Goal: Information Seeking & Learning: Check status

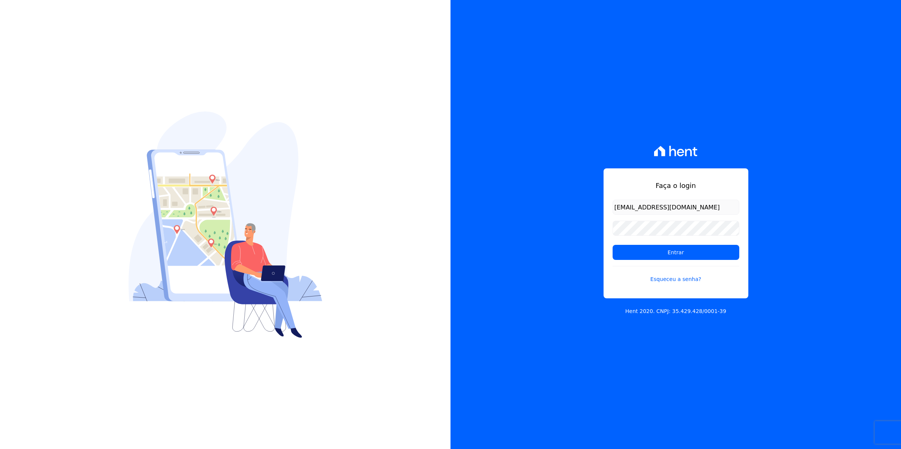
drag, startPoint x: 702, startPoint y: 212, endPoint x: 365, endPoint y: 231, distance: 338.3
click at [339, 222] on div "Faça o login vittorinosimone@gmail.com Entrar Esqueceu a senha? Hent 2020. CNPJ…" at bounding box center [450, 224] width 901 height 449
type input "cobranca@munte.com.br"
click at [613, 245] on input "Entrar" at bounding box center [676, 252] width 127 height 15
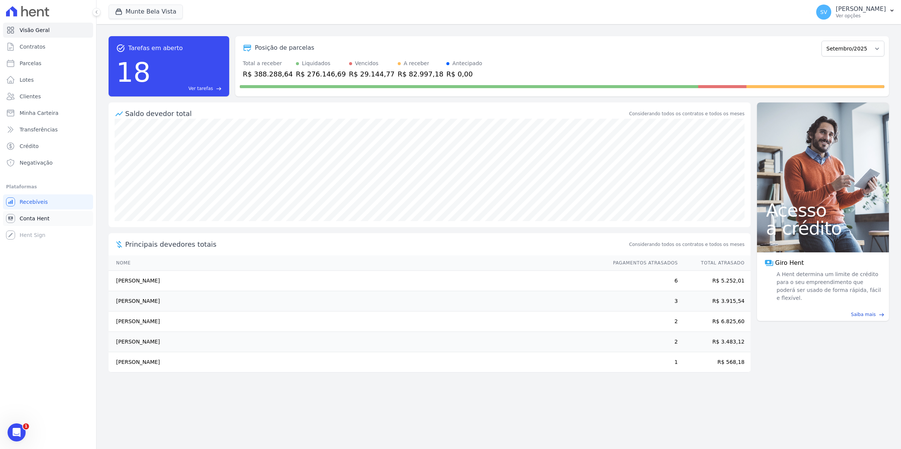
click at [14, 221] on icon at bounding box center [10, 218] width 9 height 9
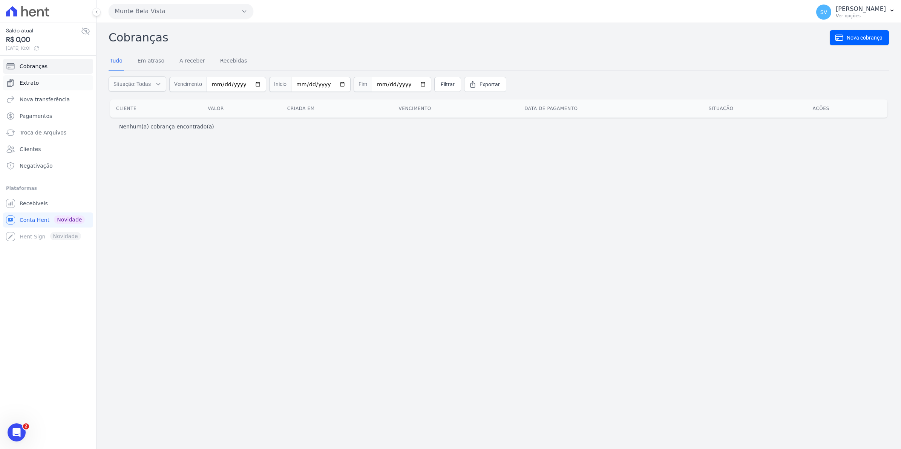
click at [29, 84] on span "Extrato" at bounding box center [29, 83] width 19 height 8
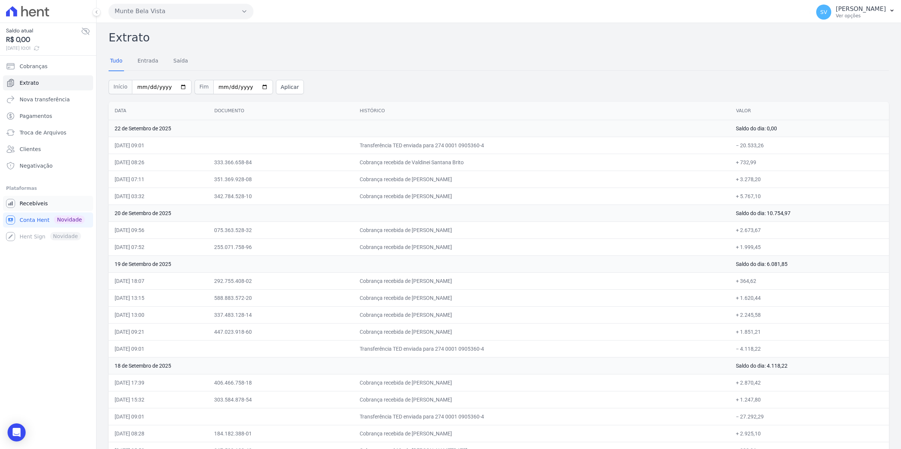
click at [37, 204] on span "Recebíveis" at bounding box center [34, 204] width 28 height 8
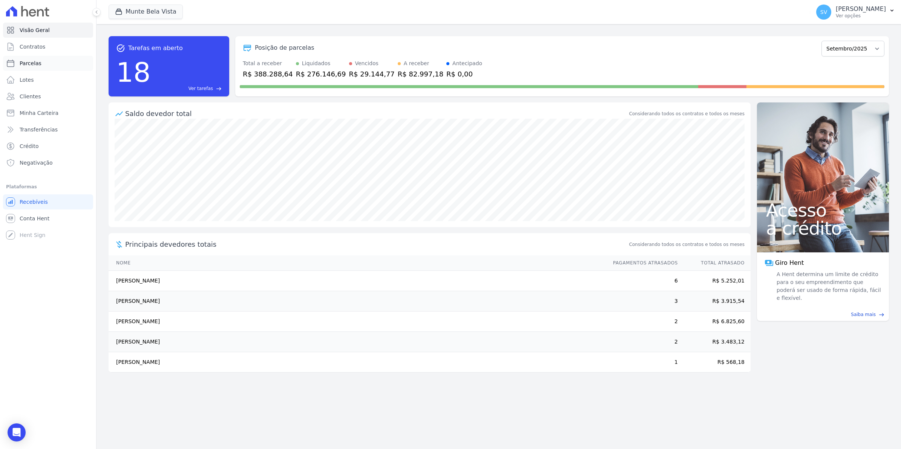
click at [47, 65] on link "Parcelas" at bounding box center [48, 63] width 90 height 15
click at [47, 50] on link "Contratos" at bounding box center [48, 46] width 90 height 15
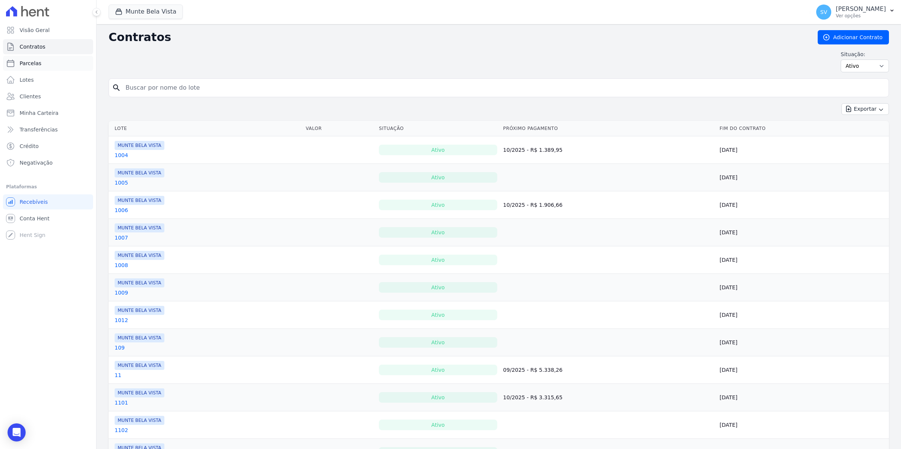
select select
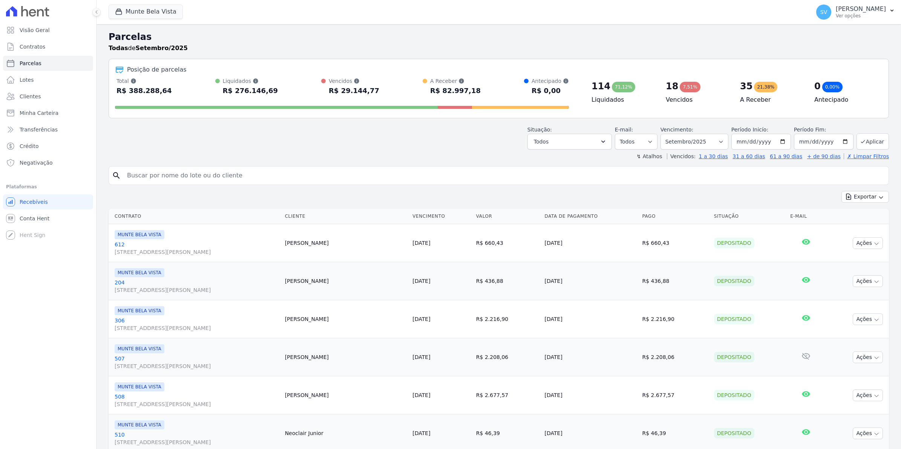
click at [176, 178] on input "search" at bounding box center [504, 175] width 763 height 15
type input "wesl"
select select
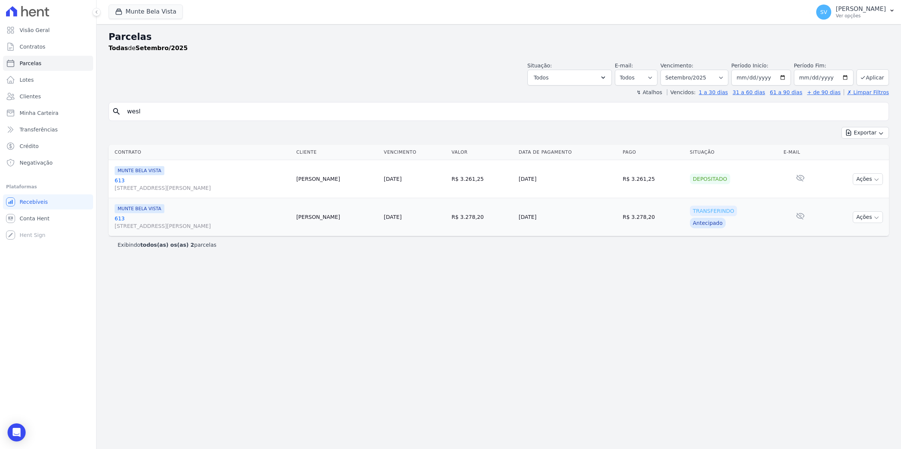
click at [121, 179] on link "613 [STREET_ADDRESS][PERSON_NAME]" at bounding box center [203, 184] width 176 height 15
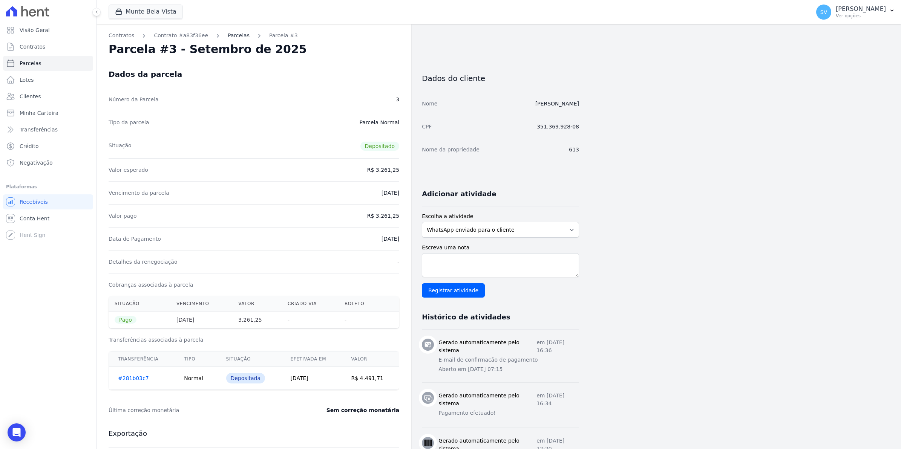
click at [228, 36] on link "Parcelas" at bounding box center [239, 36] width 22 height 8
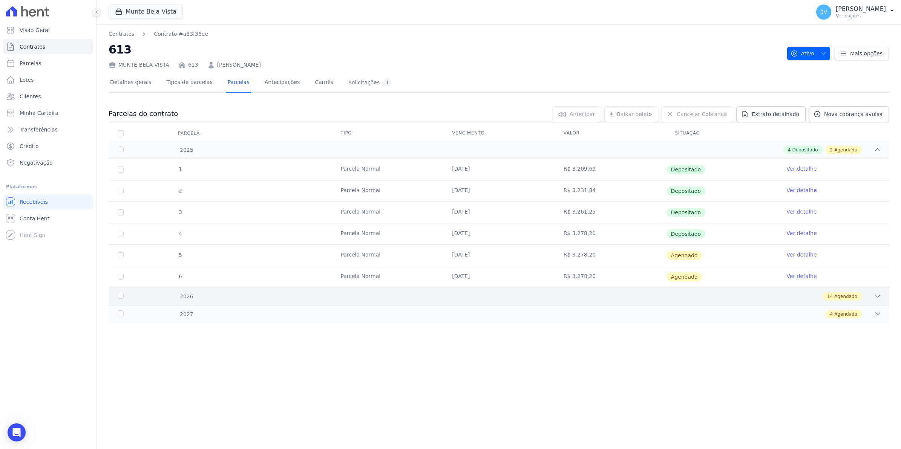
click at [874, 299] on icon at bounding box center [878, 297] width 8 height 8
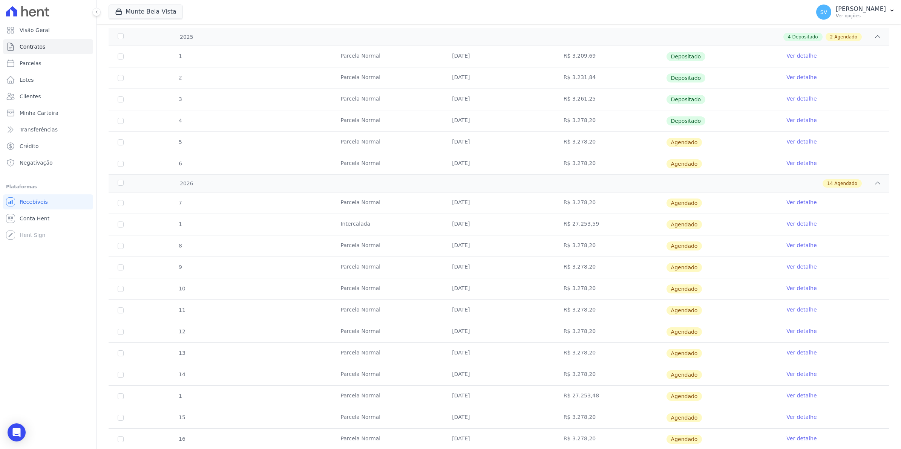
scroll to position [141, 0]
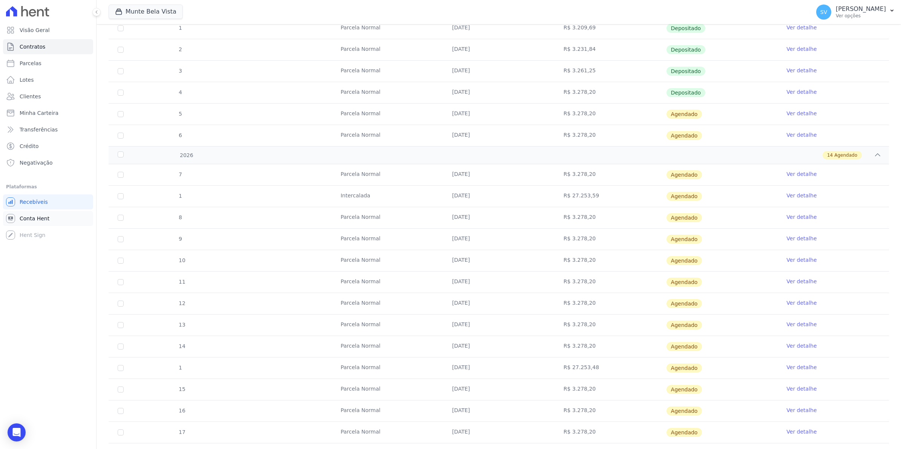
click at [25, 219] on span "Conta Hent" at bounding box center [35, 219] width 30 height 8
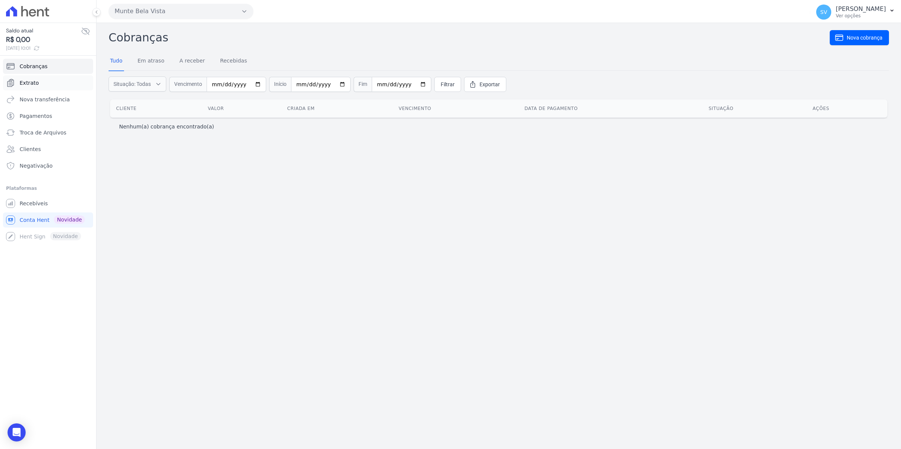
click at [28, 81] on span "Extrato" at bounding box center [29, 83] width 19 height 8
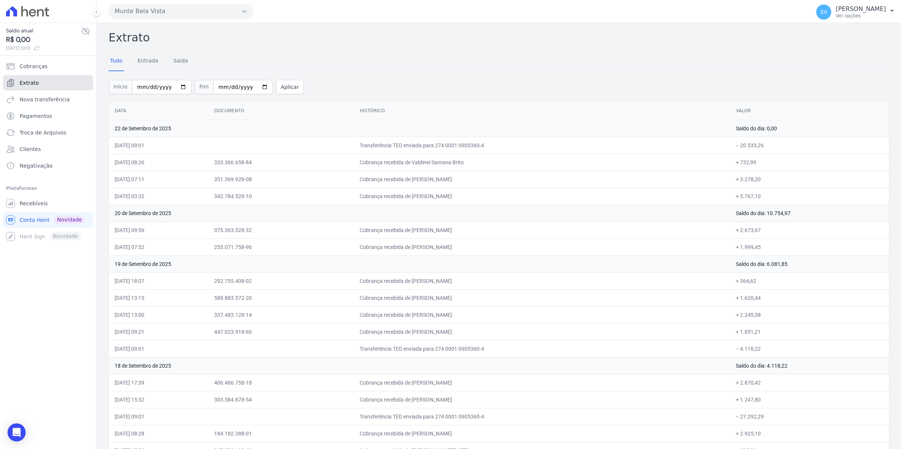
click at [28, 84] on span "Extrato" at bounding box center [29, 83] width 19 height 8
click at [35, 204] on span "Recebíveis" at bounding box center [34, 204] width 28 height 8
